Goal: Task Accomplishment & Management: Use online tool/utility

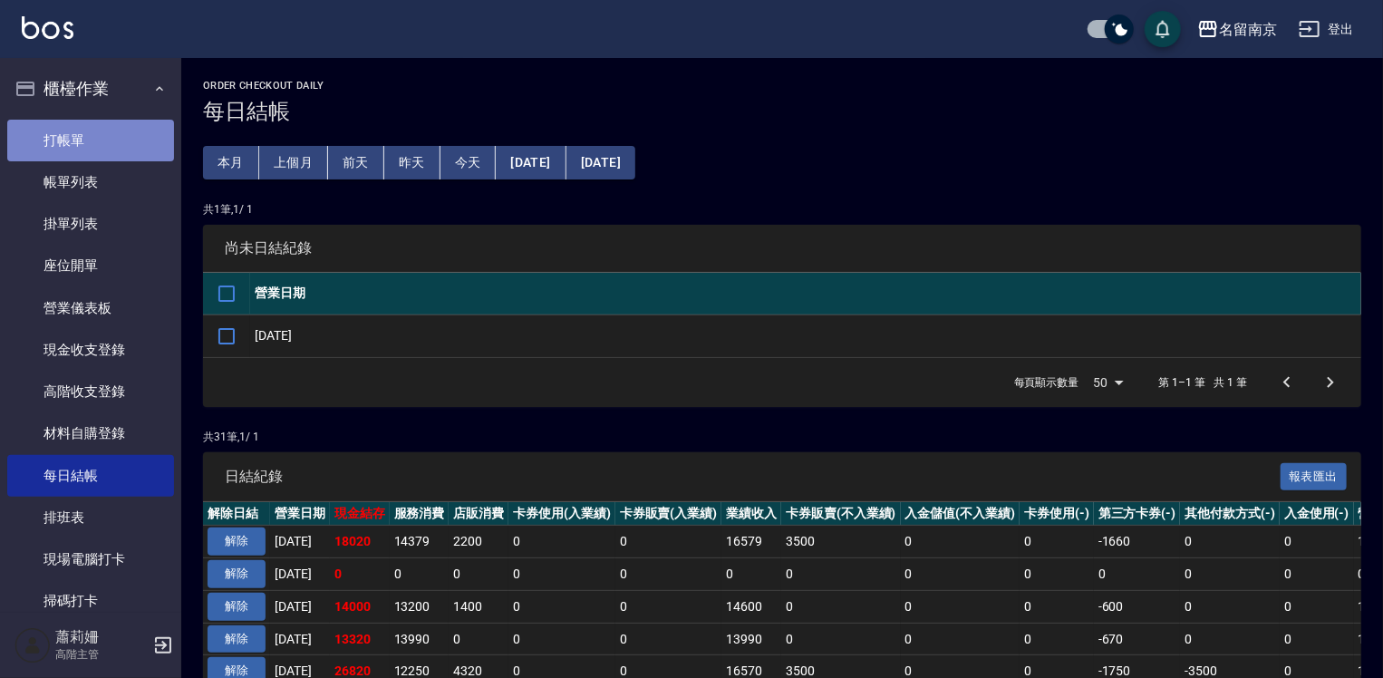
click at [91, 121] on link "打帳單" at bounding box center [90, 141] width 167 height 42
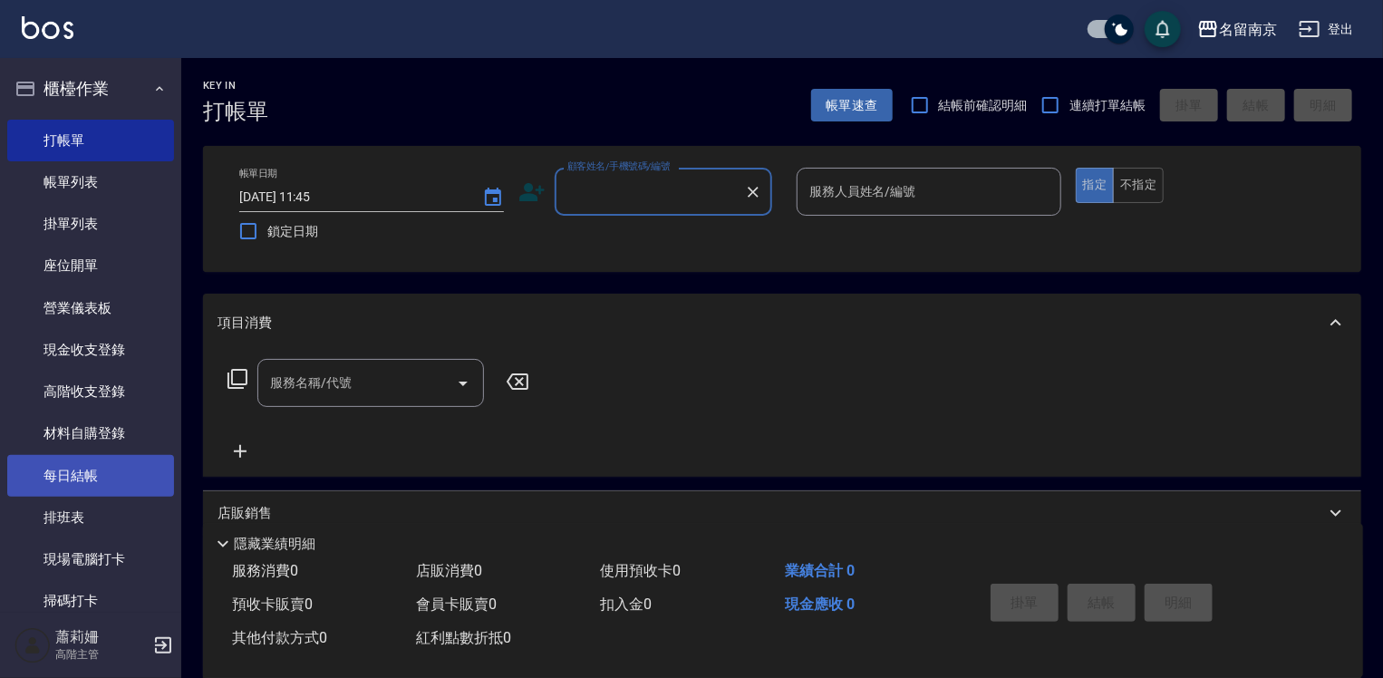
click at [115, 472] on link "每日結帳" at bounding box center [90, 476] width 167 height 42
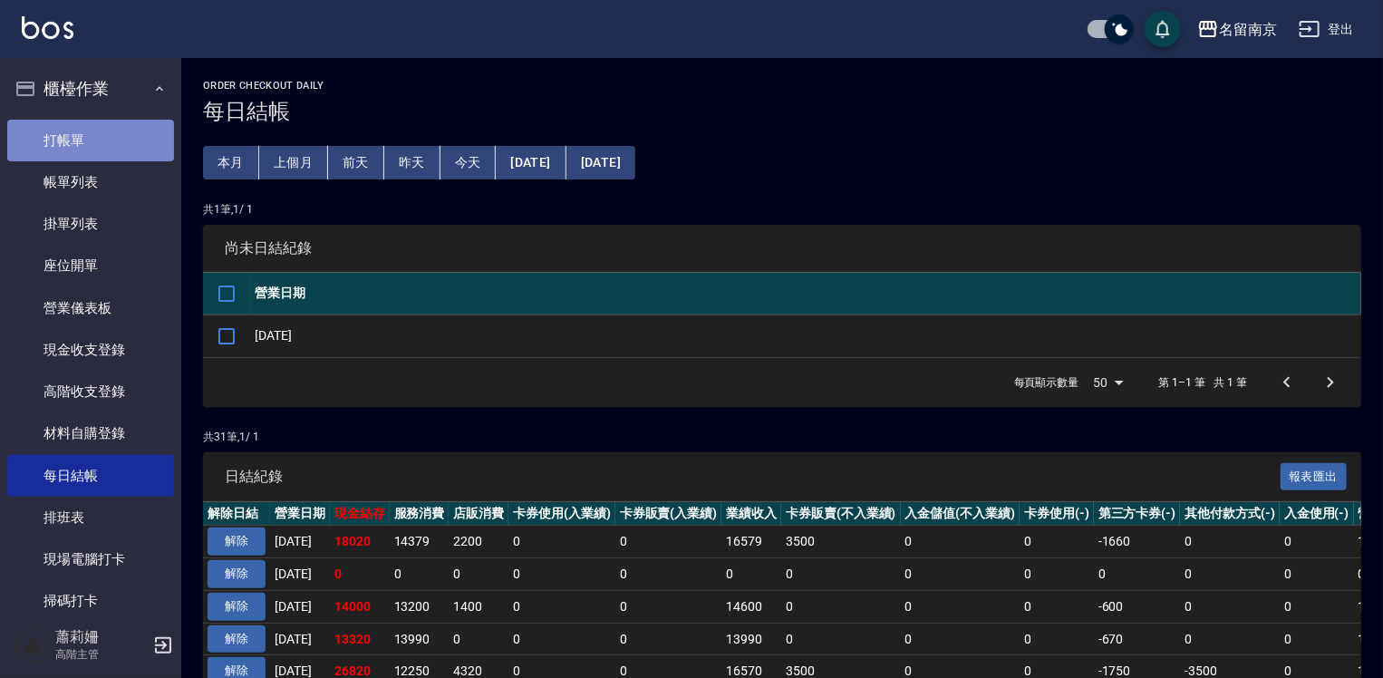
click at [94, 128] on link "打帳單" at bounding box center [90, 141] width 167 height 42
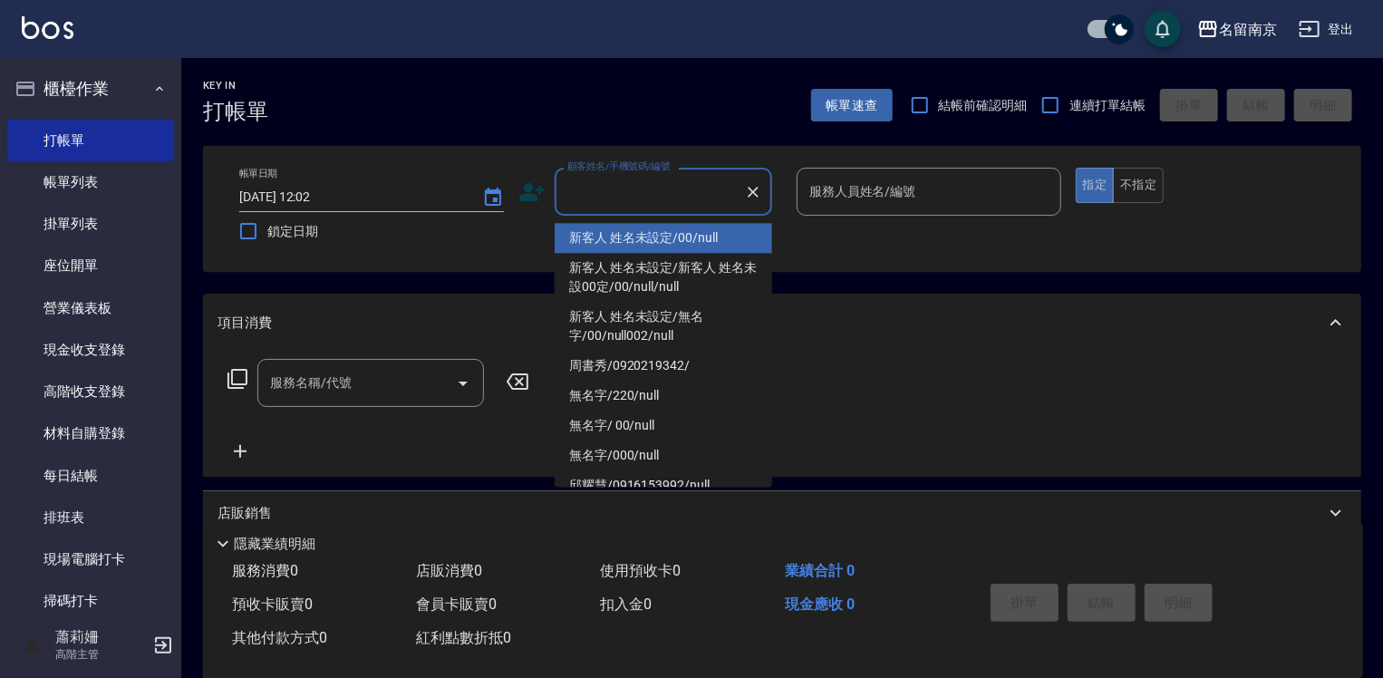
click at [636, 189] on input "顧客姓名/手機號碼/編號" at bounding box center [650, 192] width 174 height 32
